Goal: Check status: Check status

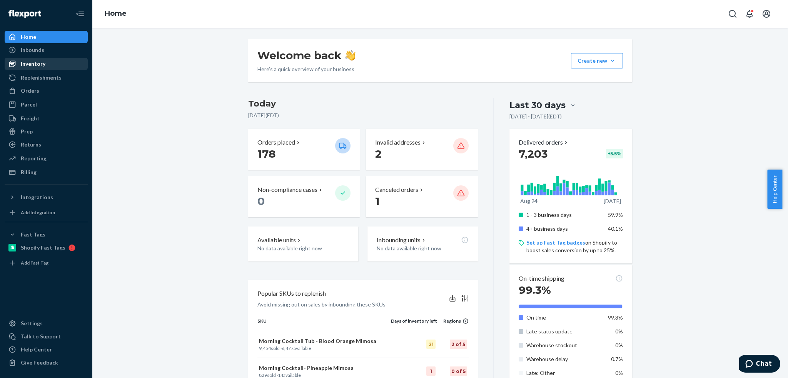
click at [33, 68] on div "Inventory" at bounding box center [46, 63] width 82 height 11
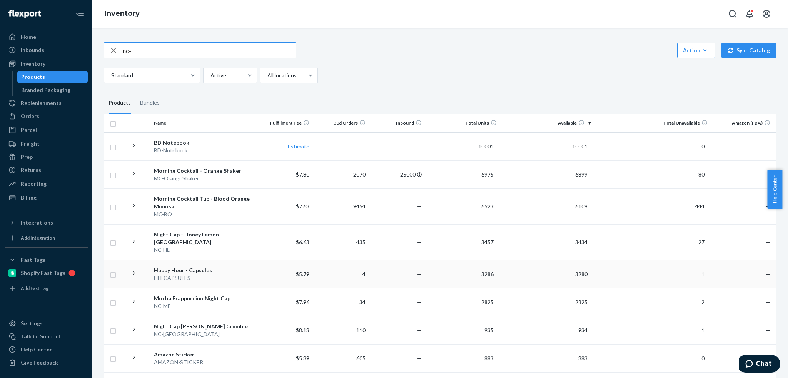
scroll to position [38, 0]
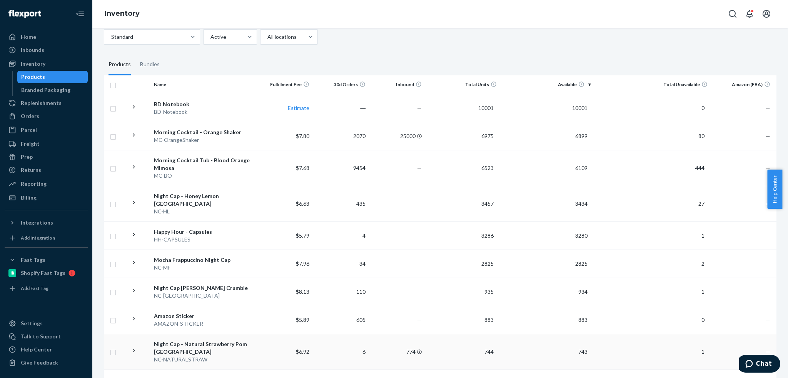
type input "nc-"
click at [208, 341] on div "Night Cap - Natural Strawberry Pom [GEOGRAPHIC_DATA]" at bounding box center [203, 348] width 99 height 15
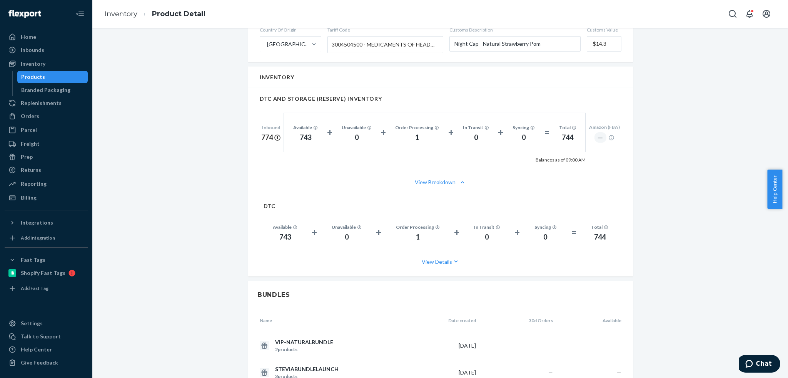
scroll to position [462, 0]
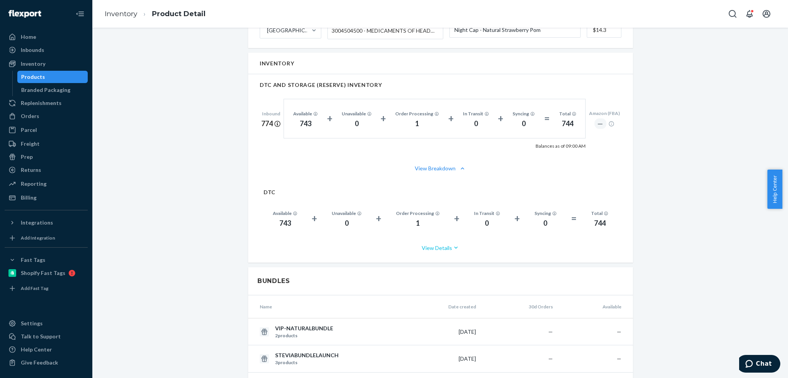
click at [447, 240] on button "View Details" at bounding box center [441, 248] width 354 height 20
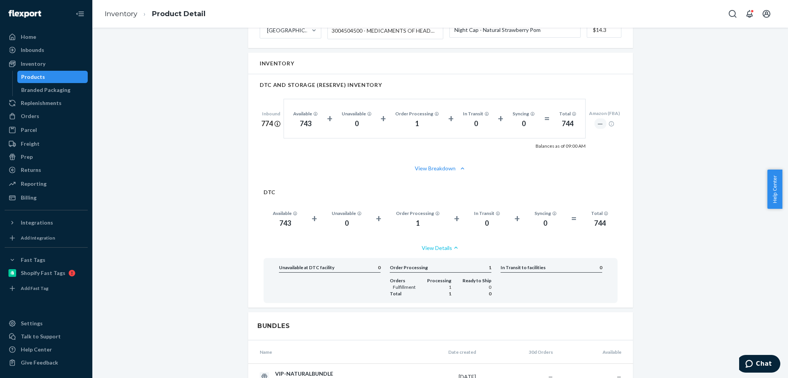
click at [447, 240] on button "View Details" at bounding box center [441, 248] width 354 height 20
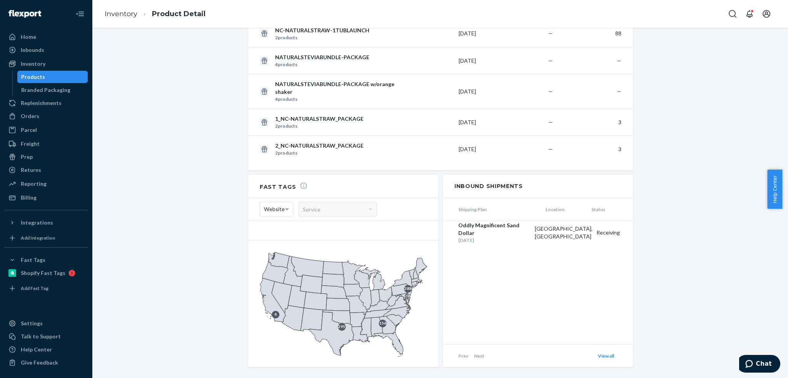
scroll to position [870, 0]
click at [39, 80] on div "Products" at bounding box center [33, 77] width 24 height 8
